Goal: Information Seeking & Learning: Learn about a topic

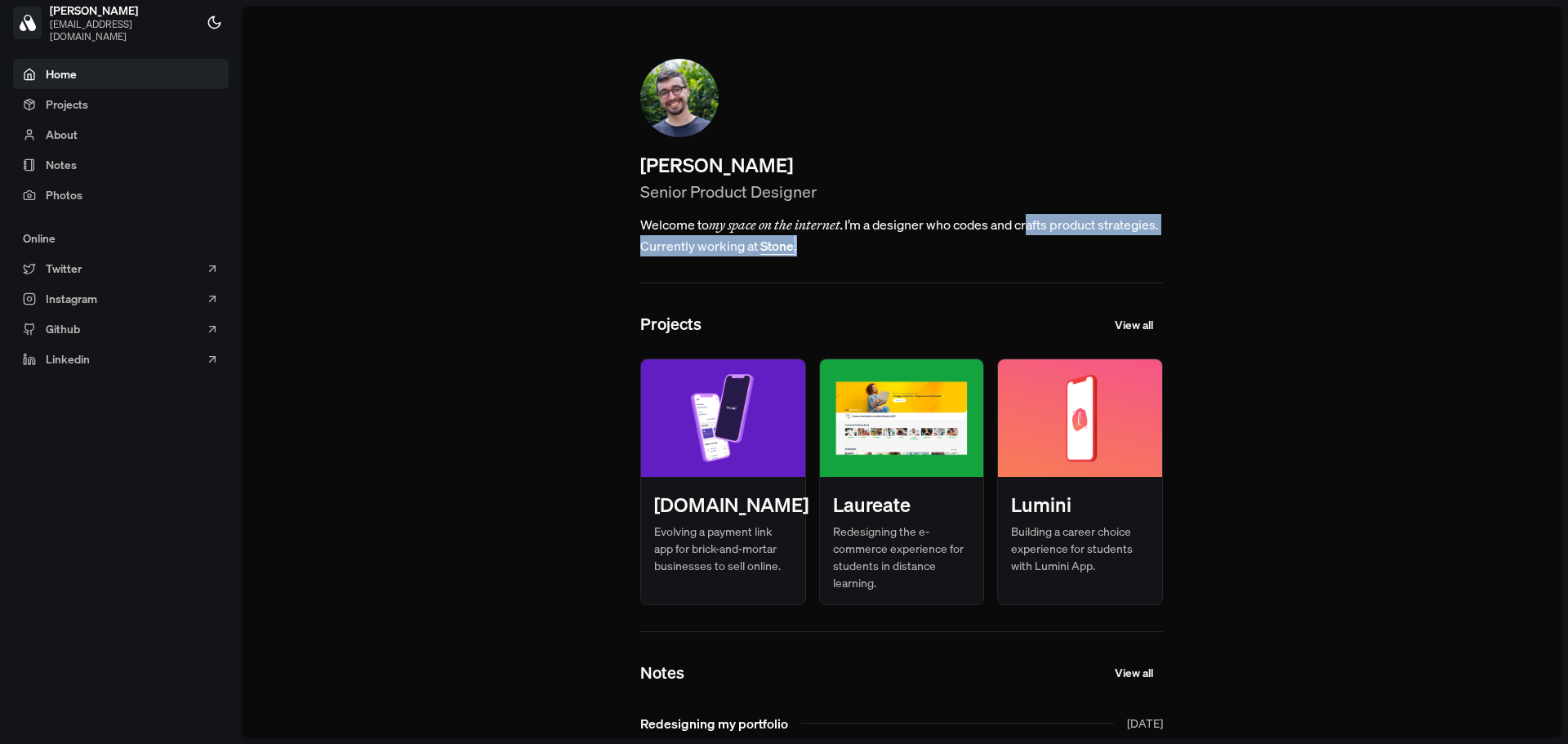
drag, startPoint x: 1024, startPoint y: 231, endPoint x: 1142, endPoint y: 256, distance: 120.6
click at [1142, 256] on div "[PERSON_NAME] Senior Product Designer Welcome to my space on the internet. I’m …" at bounding box center [901, 458] width 627 height 903
drag, startPoint x: 833, startPoint y: 246, endPoint x: 1061, endPoint y: 185, distance: 236.0
click at [1061, 185] on h2 "Senior Product Designer" at bounding box center [901, 192] width 523 height 25
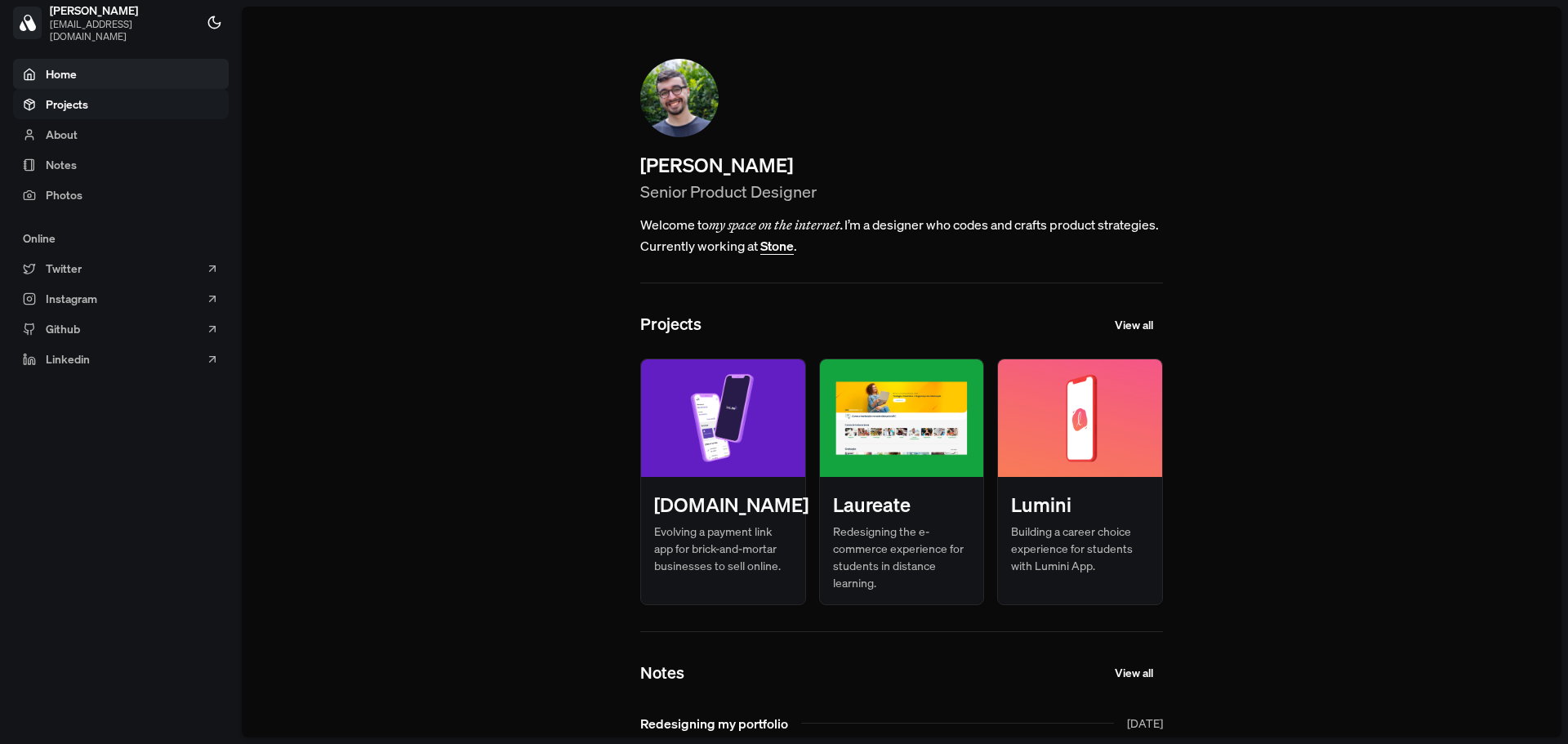
click at [105, 94] on link "Projects" at bounding box center [120, 104] width 215 height 30
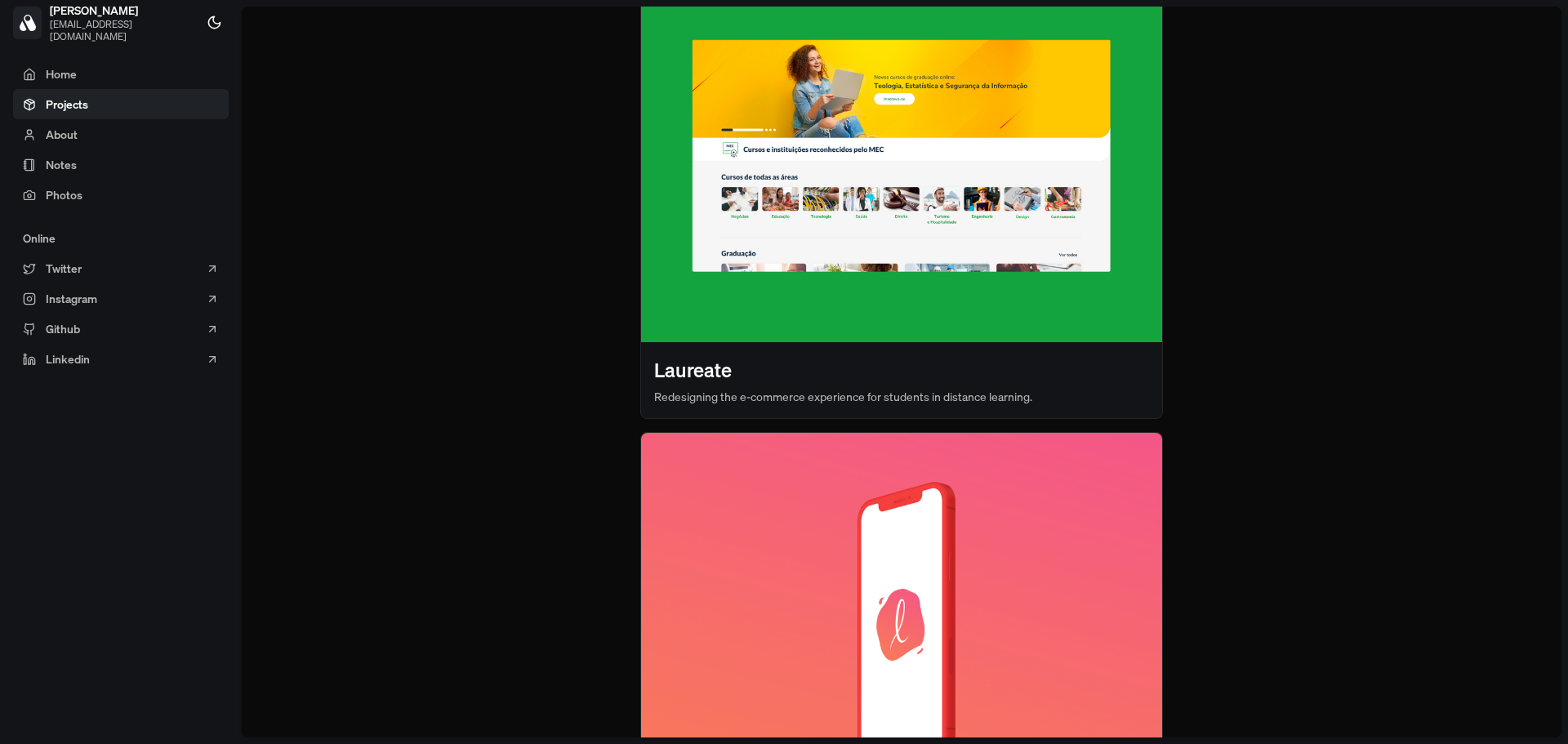
scroll to position [852, 0]
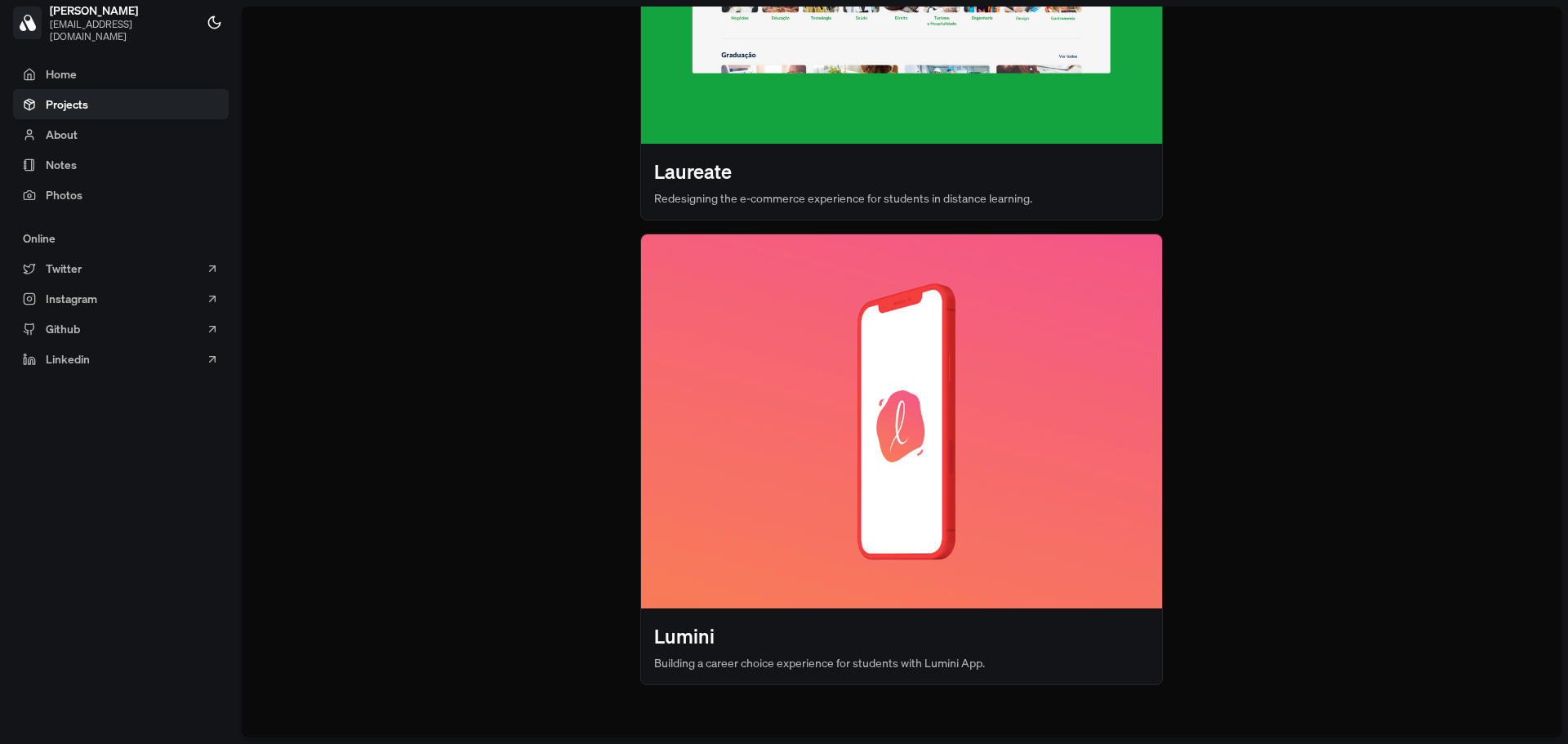
click at [846, 585] on img at bounding box center [901, 421] width 521 height 373
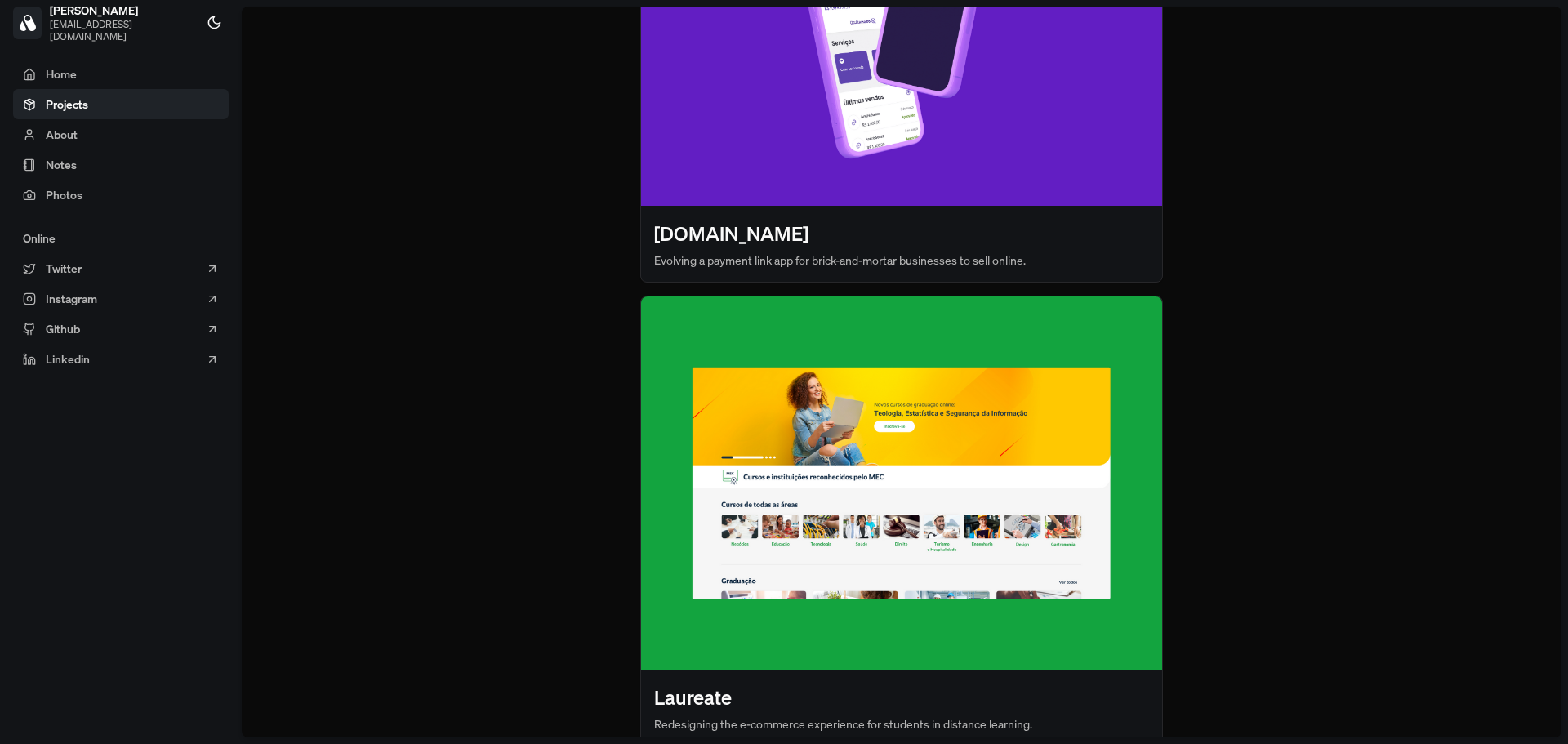
scroll to position [327, 0]
click at [886, 486] on img at bounding box center [901, 482] width 521 height 373
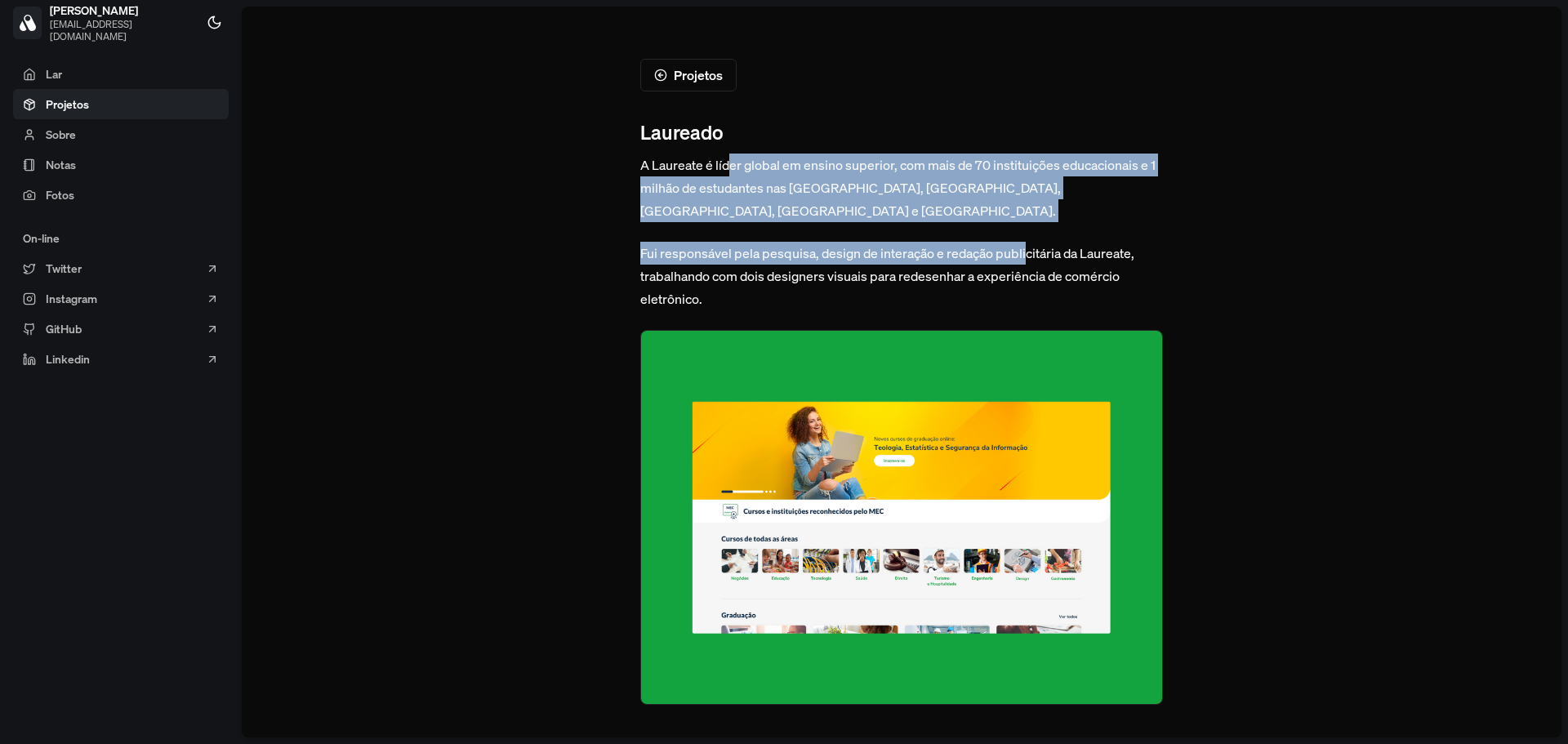
drag, startPoint x: 1025, startPoint y: 209, endPoint x: 866, endPoint y: 202, distance: 159.2
drag, startPoint x: 769, startPoint y: 168, endPoint x: 780, endPoint y: 164, distance: 11.7
click at [770, 168] on font "A Laureate é líder global em ensino superior, com mais de 70 instituições educa…" at bounding box center [897, 187] width 515 height 64
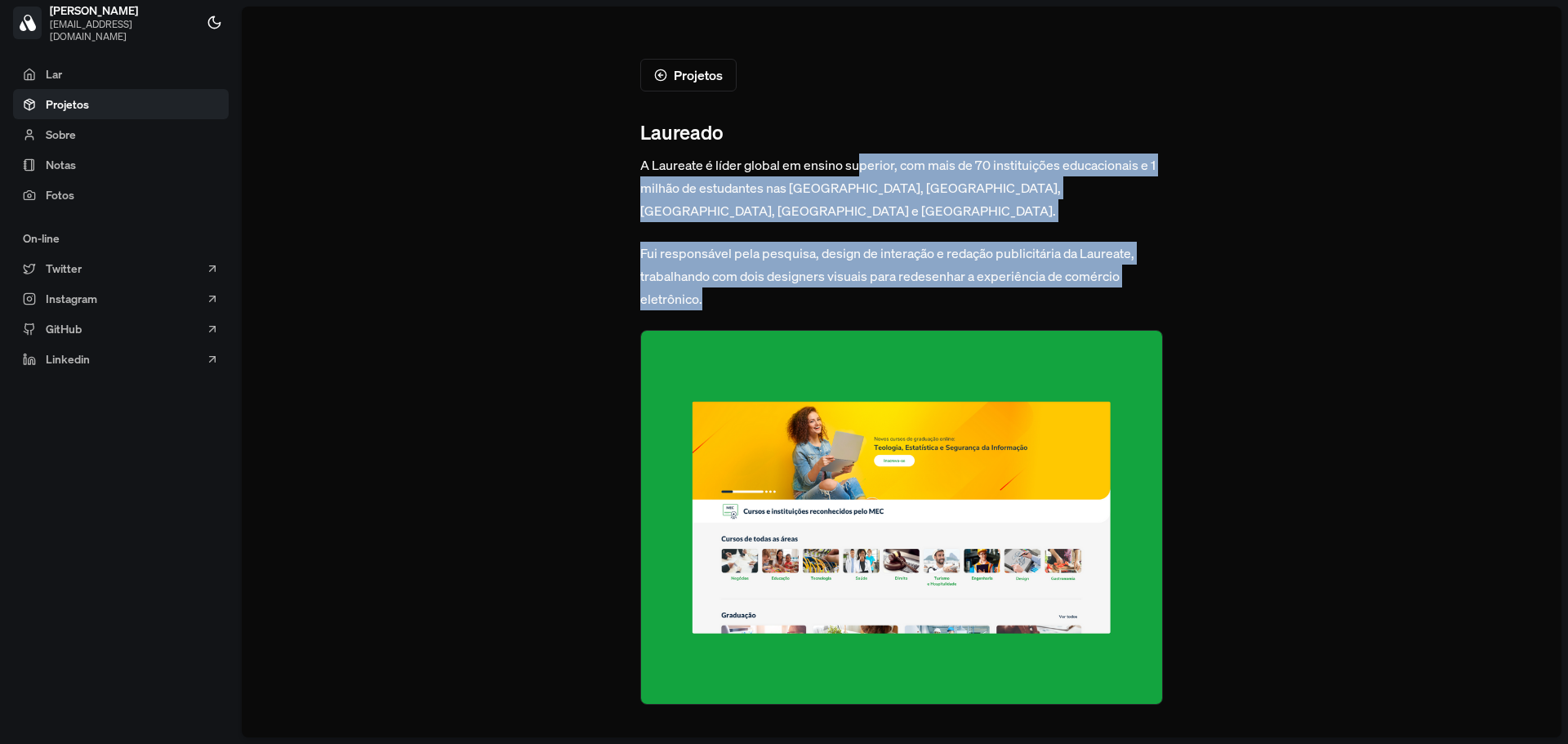
drag, startPoint x: 1100, startPoint y: 275, endPoint x: 861, endPoint y: 171, distance: 260.6
click at [861, 171] on font "A Laureate é líder global em ensino superior, com mais de 70 instituições educa…" at bounding box center [897, 187] width 515 height 64
